Goal: Check status: Check status

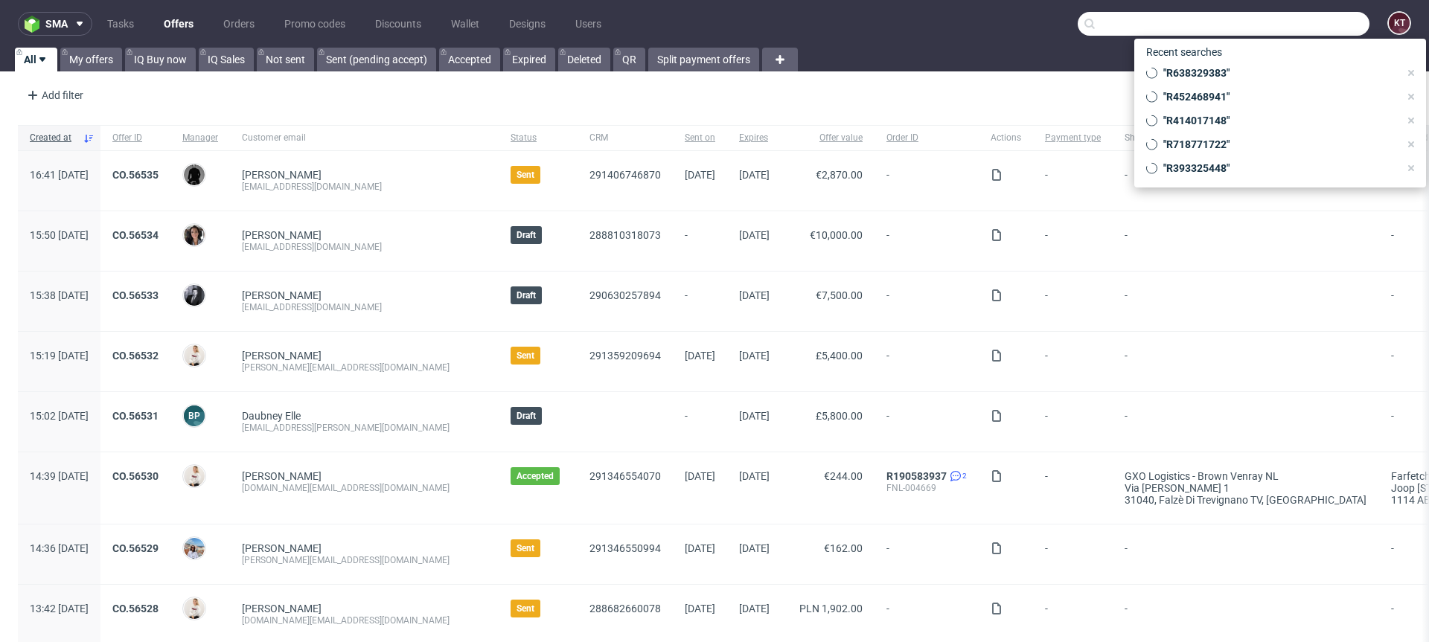
click at [1294, 30] on input "text" at bounding box center [1224, 24] width 292 height 24
paste input "R025936799"
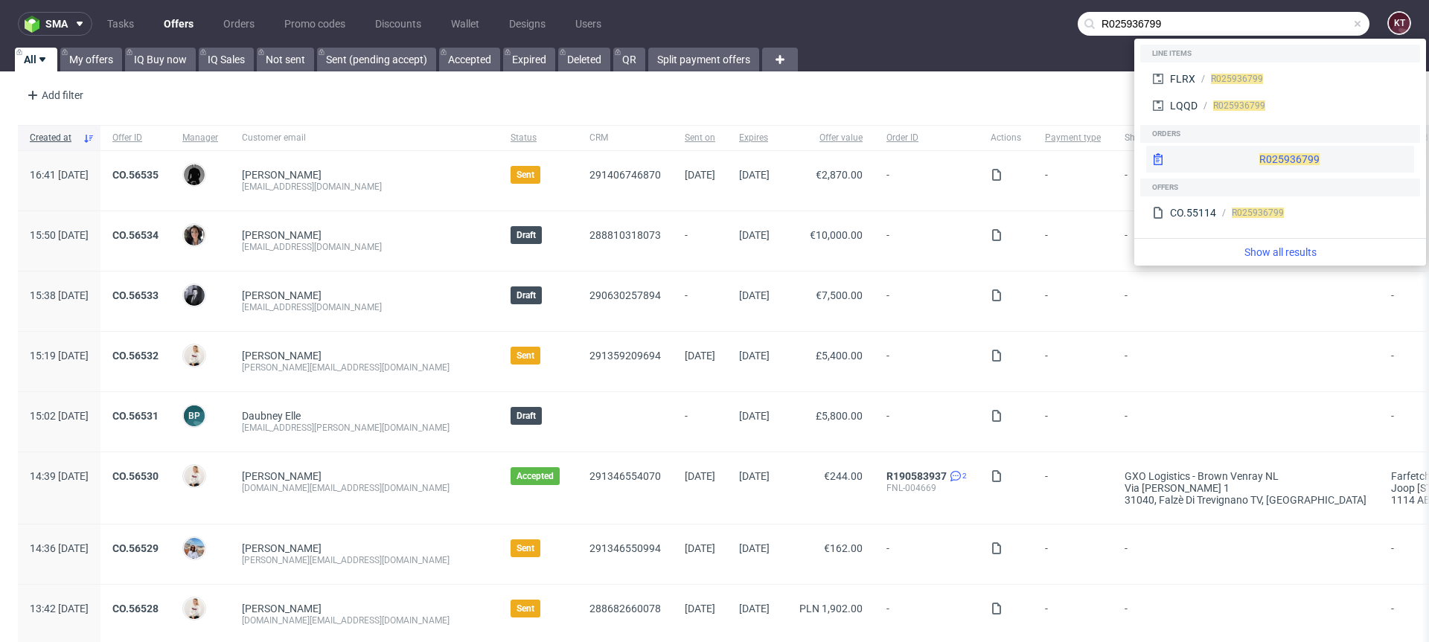
type input "R025936799"
click at [1259, 159] on span "R025936799" at bounding box center [1289, 159] width 60 height 12
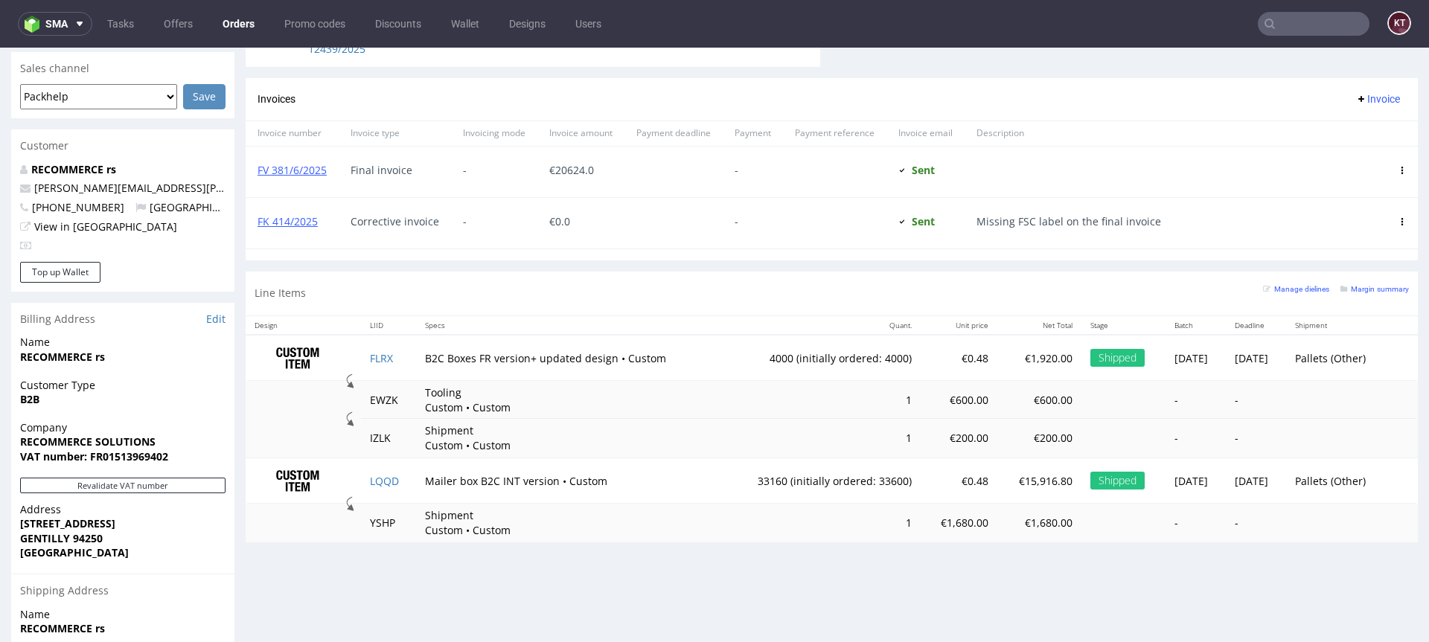
scroll to position [622, 0]
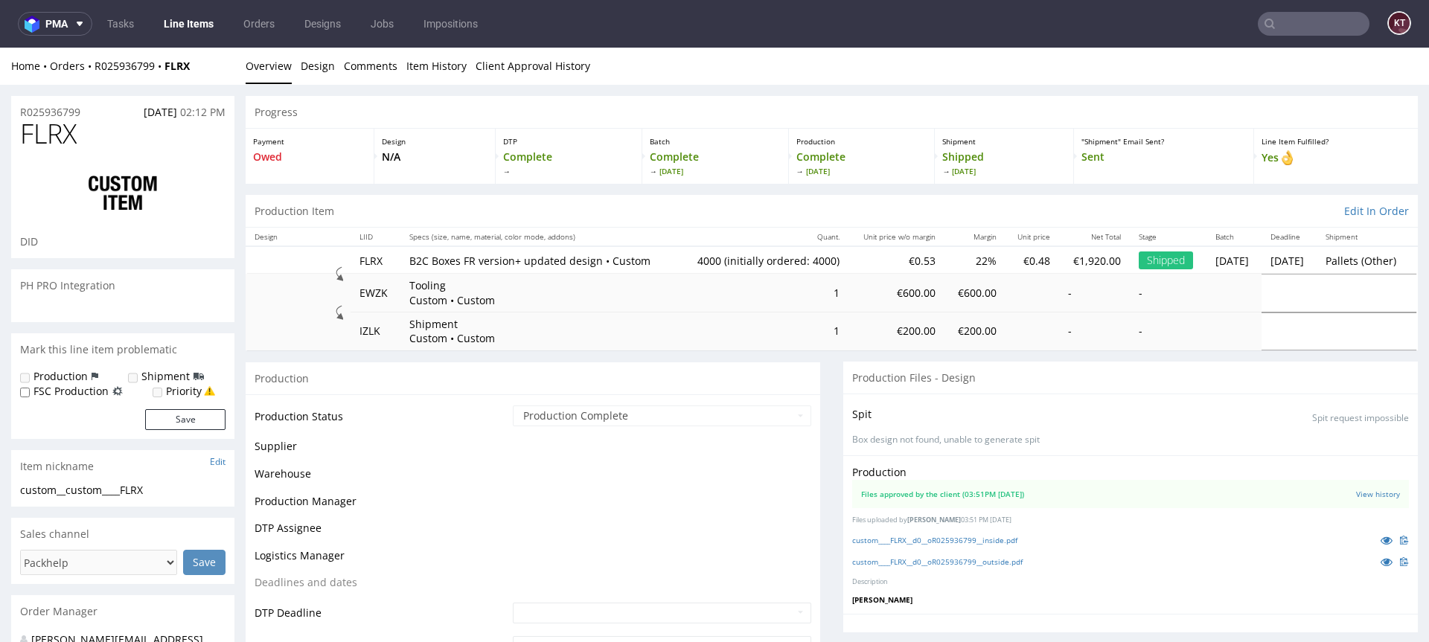
scroll to position [188, 0]
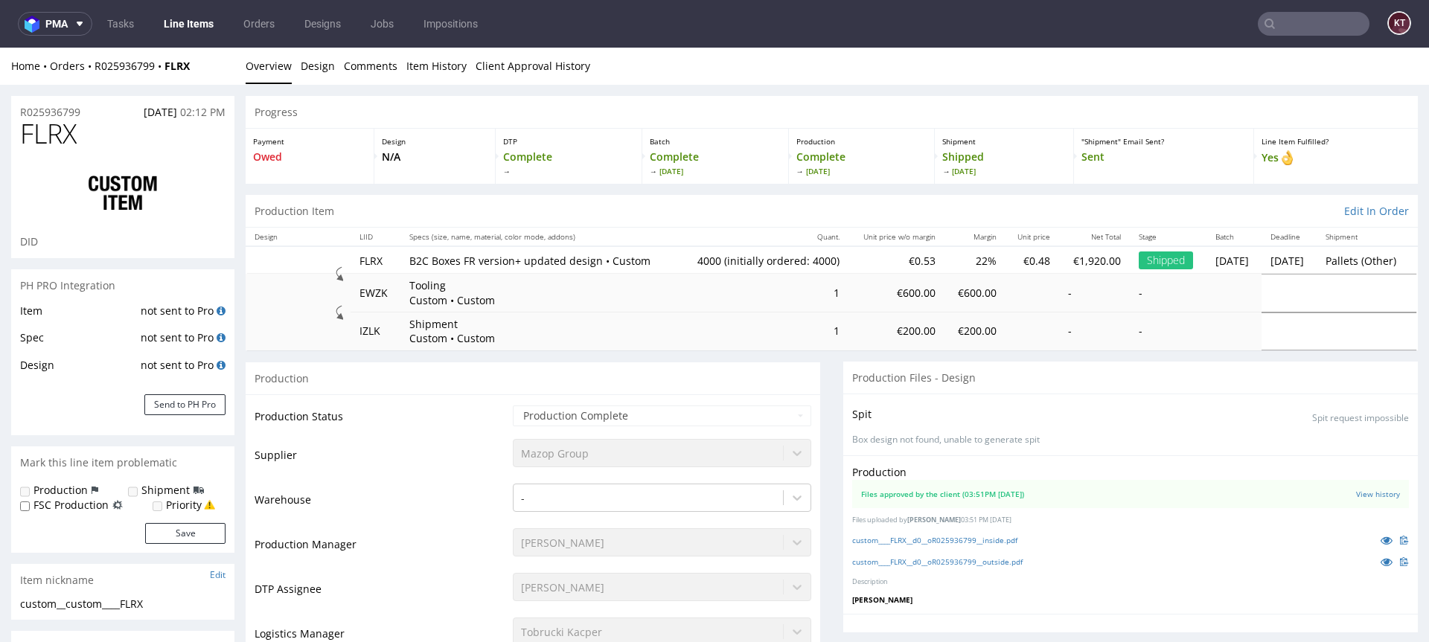
select select "in_progress"
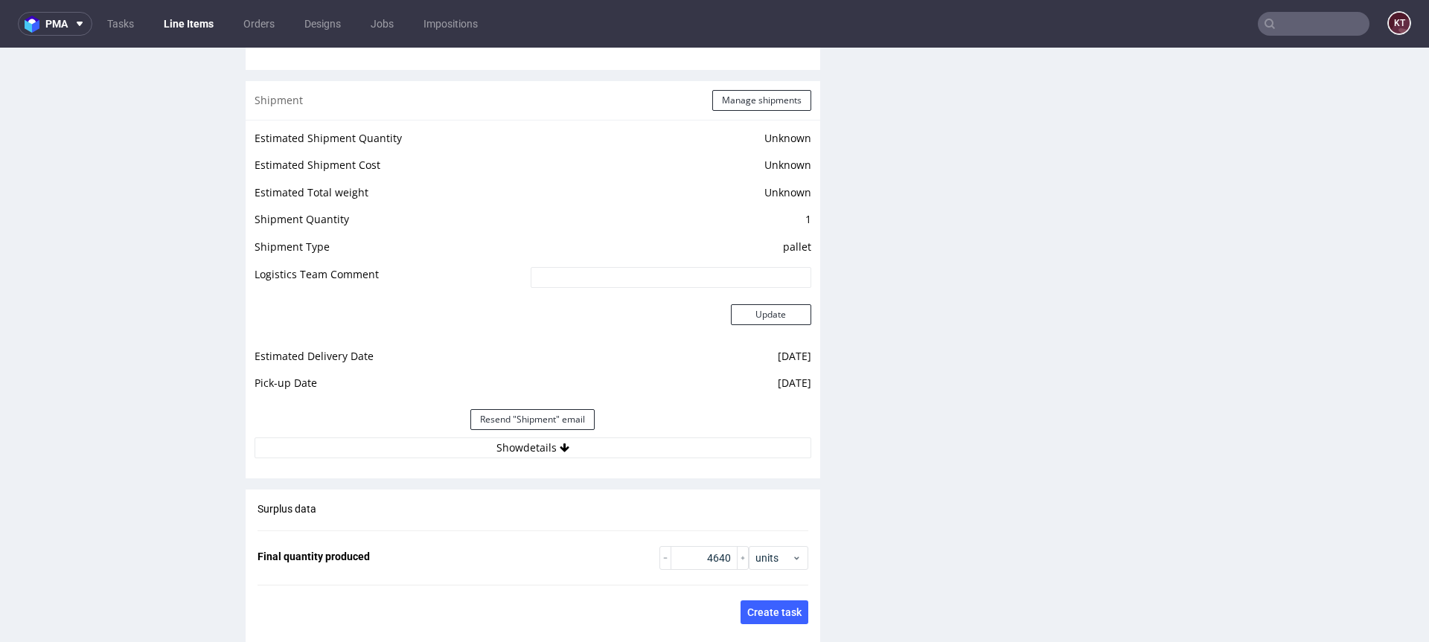
scroll to position [2106, 0]
click at [597, 442] on button "Show details" at bounding box center [533, 446] width 557 height 21
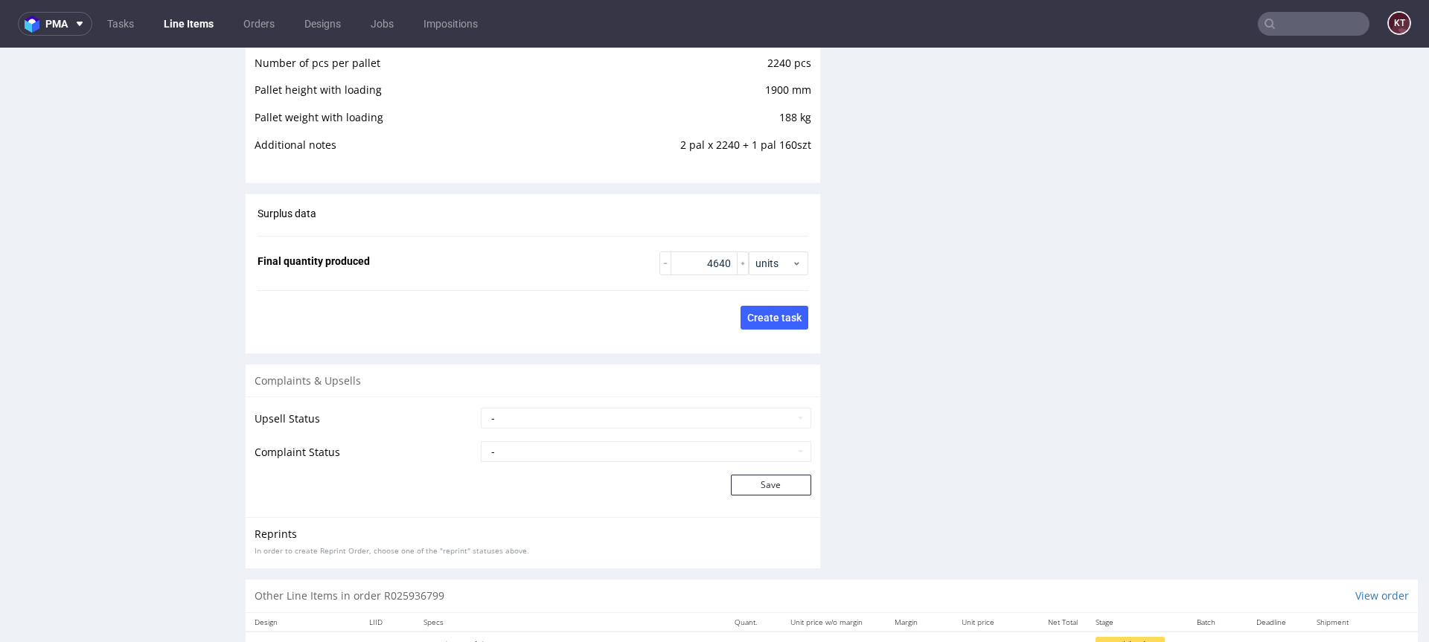
scroll to position [2817, 0]
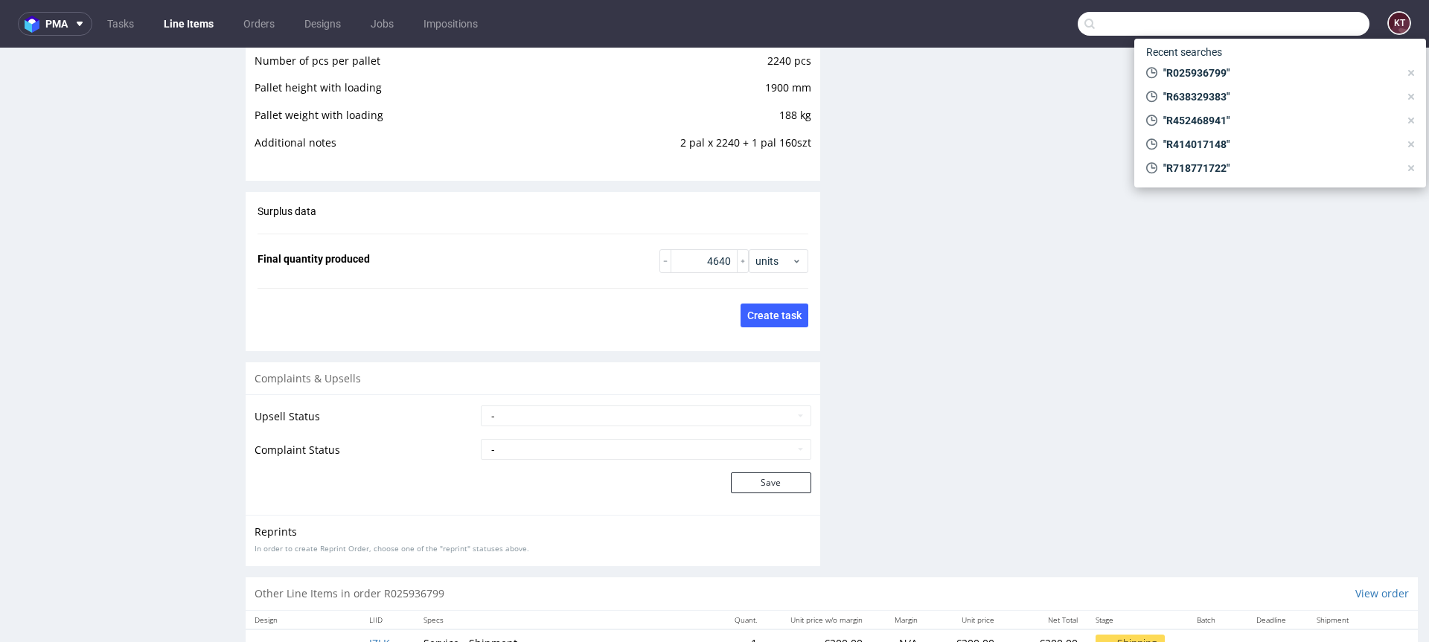
click at [1305, 15] on input "text" at bounding box center [1224, 24] width 292 height 24
paste input "R391120626"
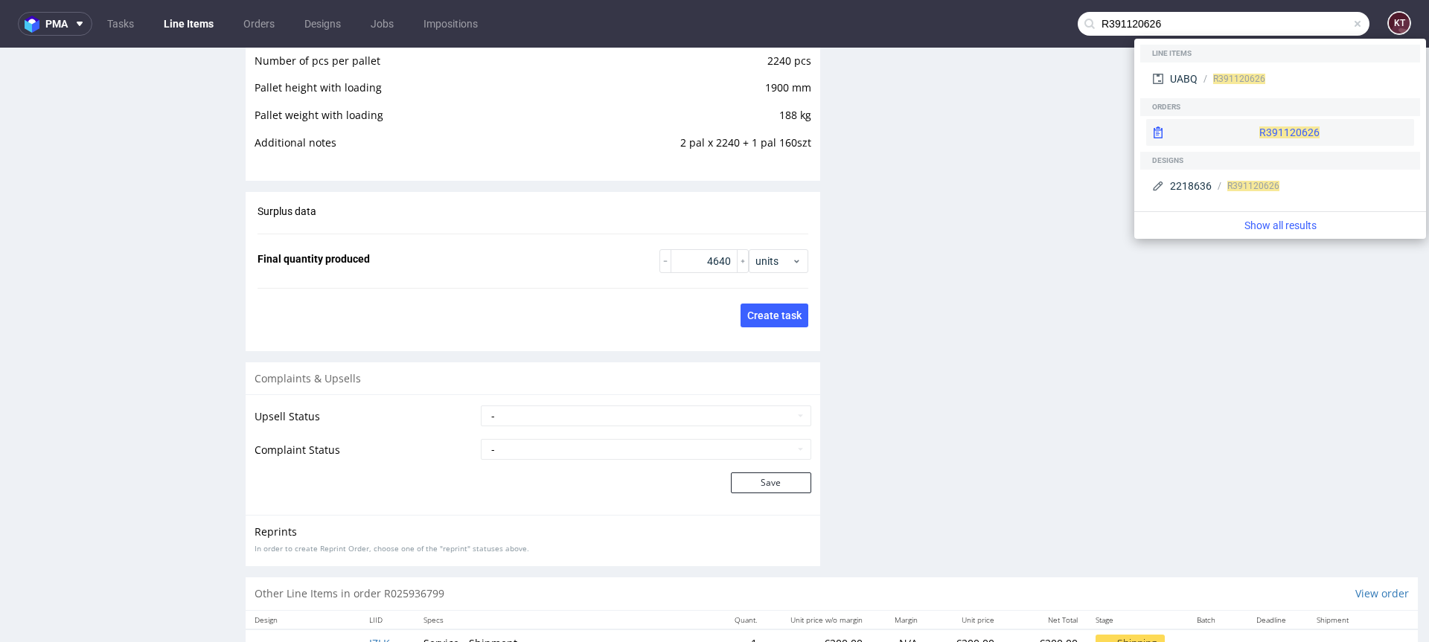
type input "R391120626"
click at [1243, 132] on div "R391120626" at bounding box center [1280, 132] width 268 height 27
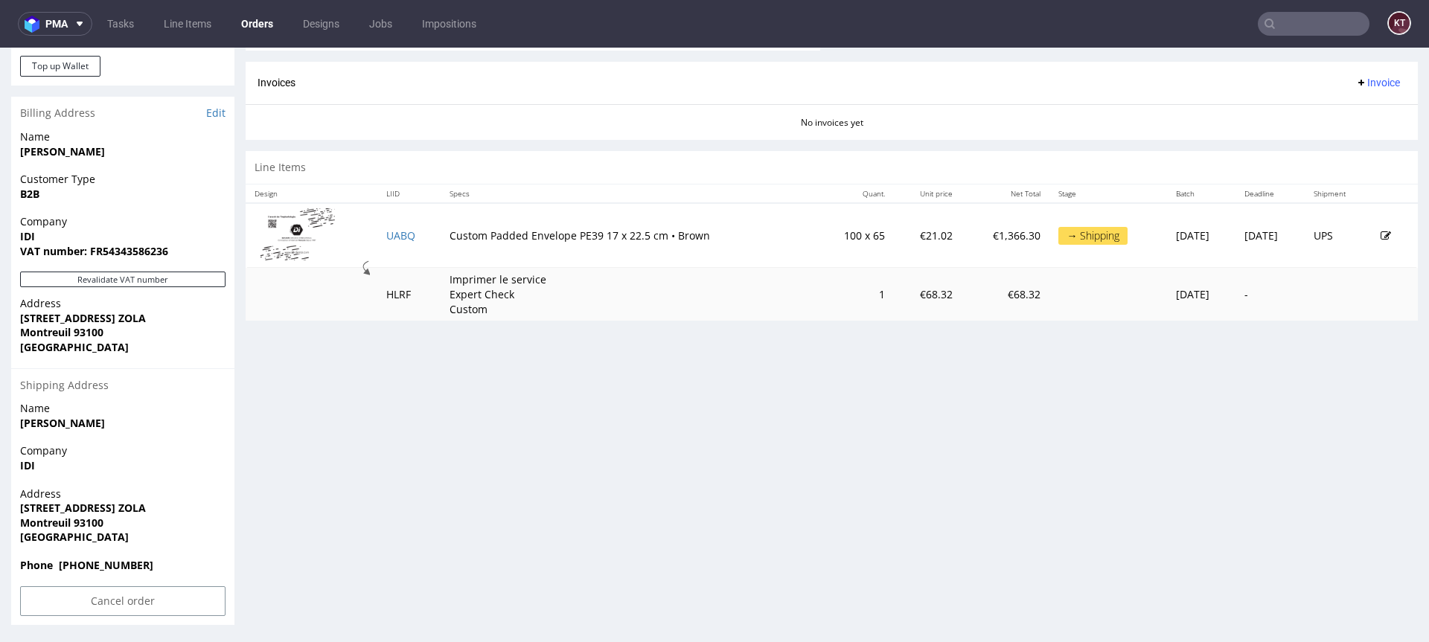
scroll to position [624, 0]
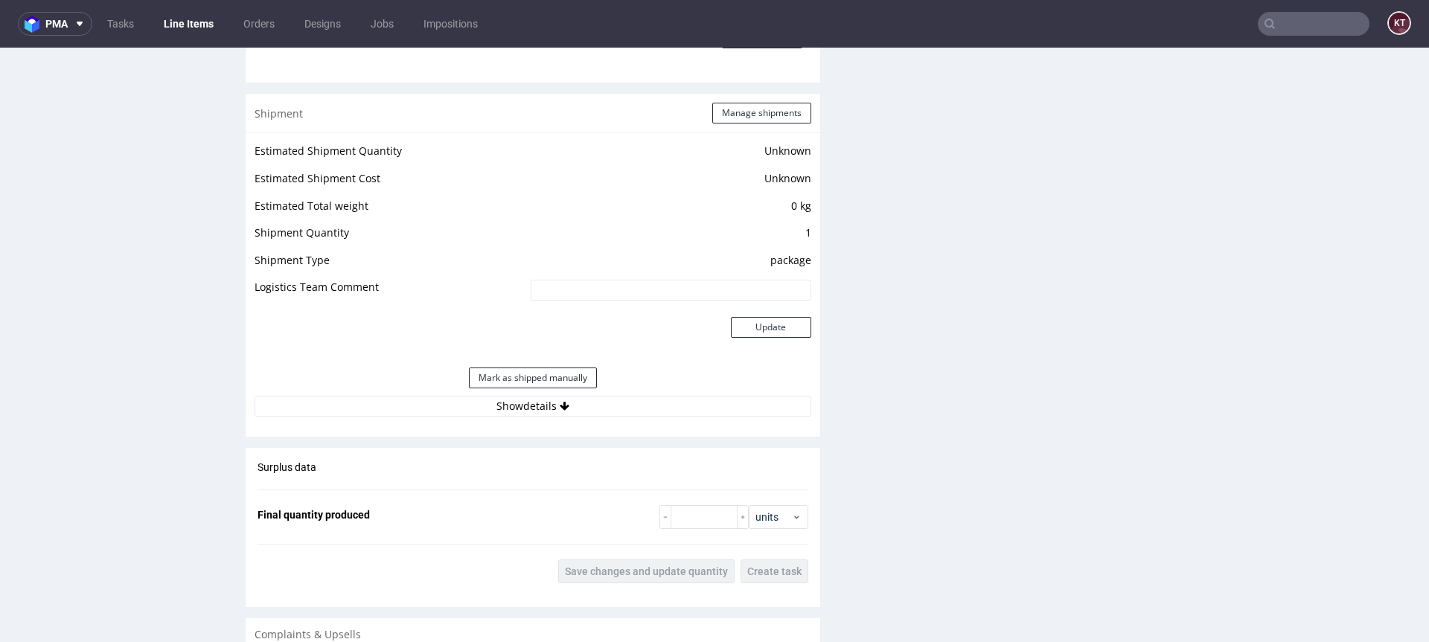
scroll to position [1476, 0]
click at [571, 401] on button "Show details" at bounding box center [533, 405] width 557 height 21
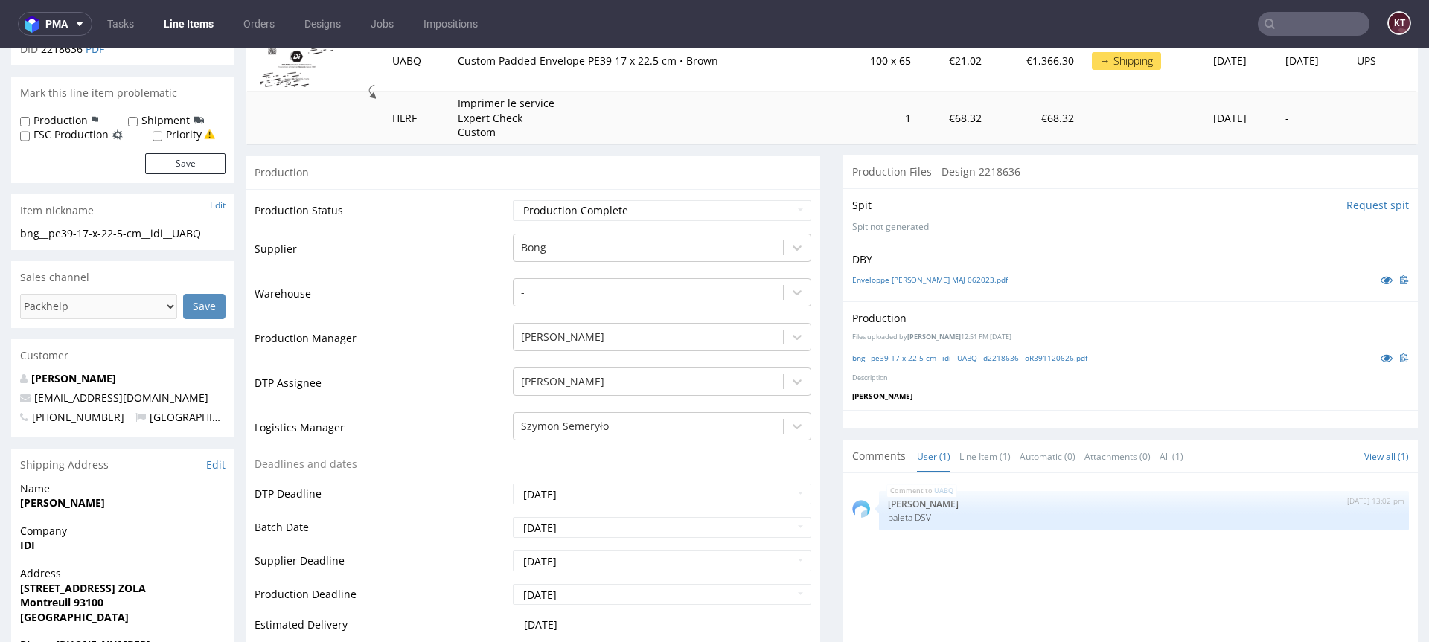
scroll to position [0, 0]
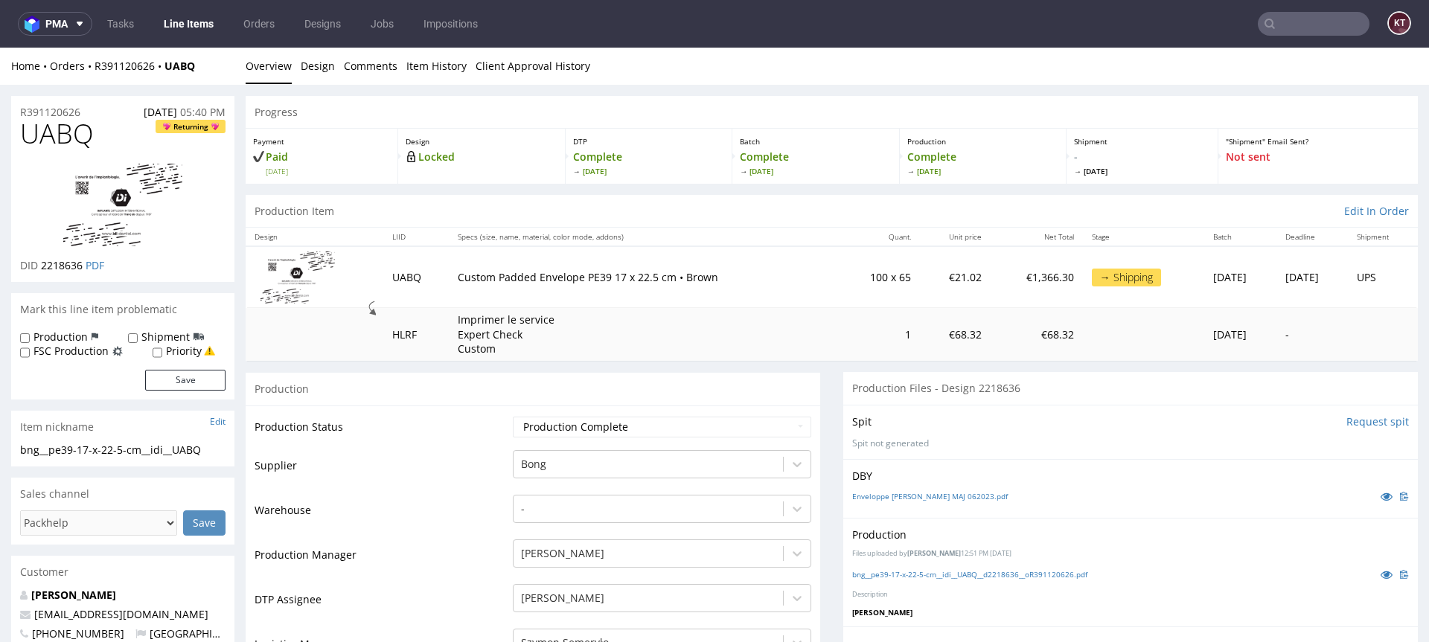
click at [121, 72] on div "Home Orders R391120626 UABQ" at bounding box center [122, 66] width 223 height 15
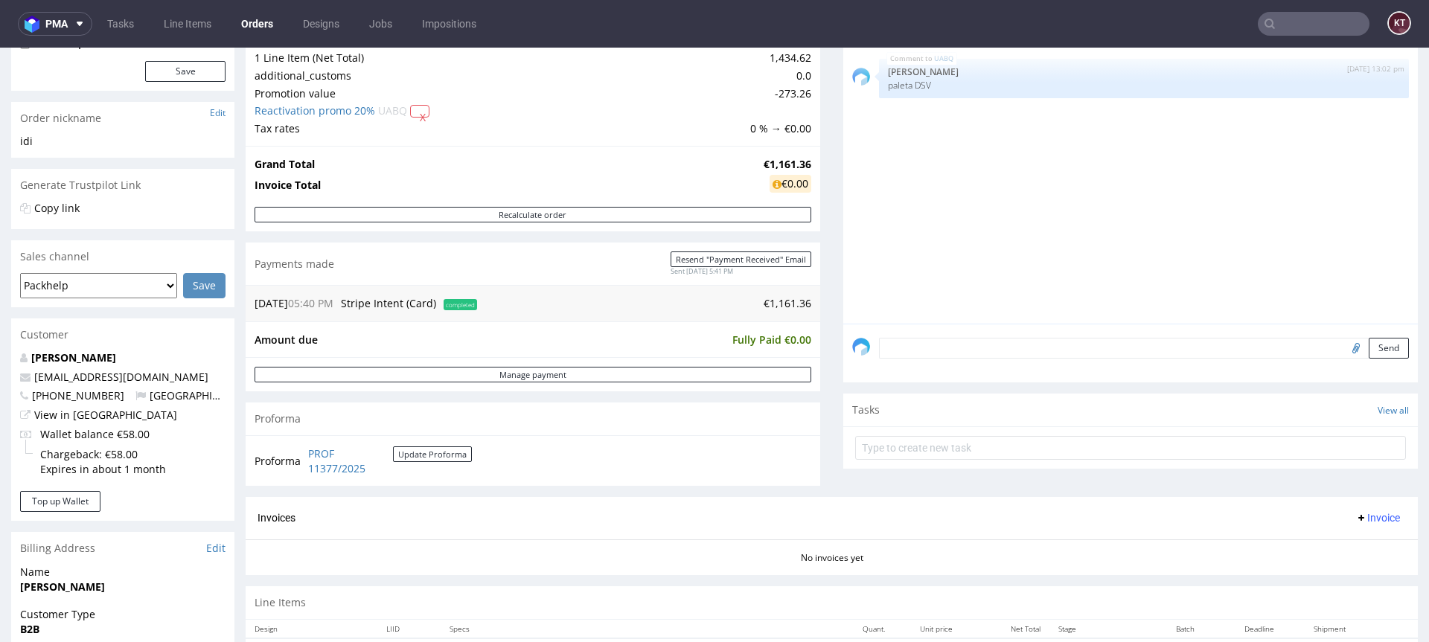
scroll to position [560, 0]
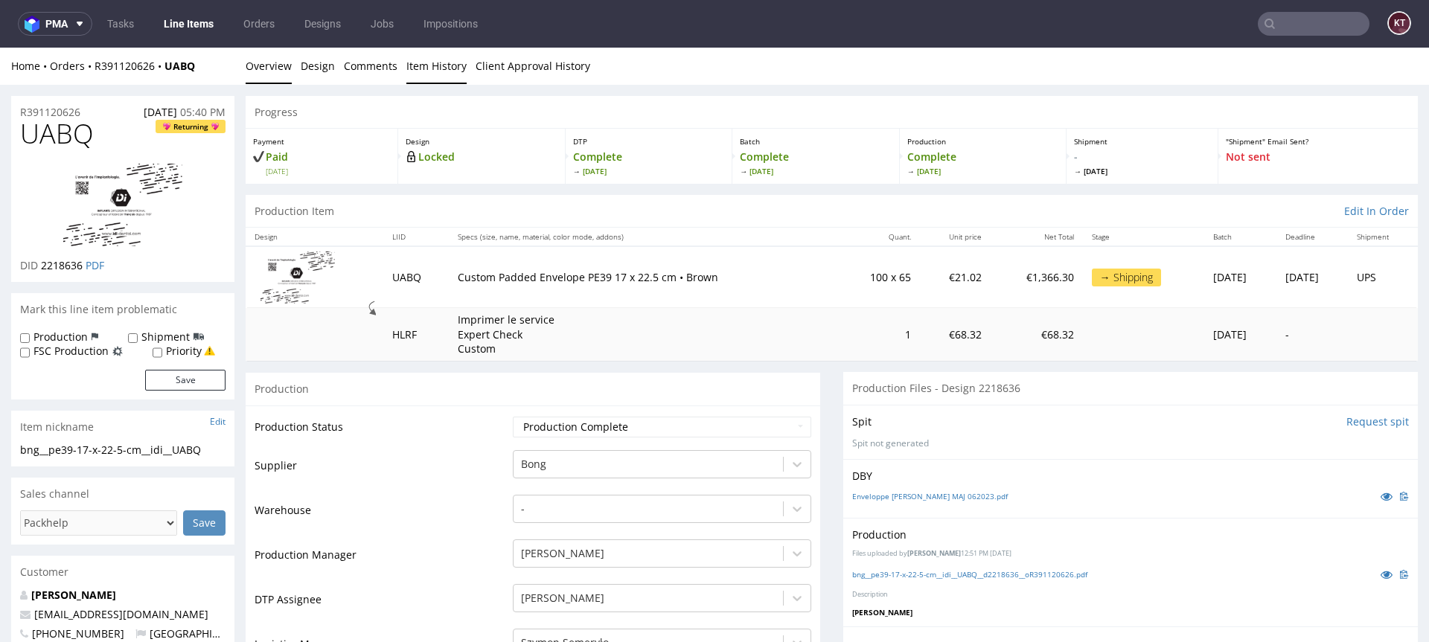
click at [425, 61] on link "Item History" at bounding box center [436, 66] width 60 height 36
